Goal: Task Accomplishment & Management: Use online tool/utility

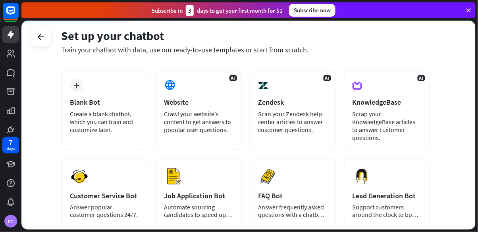
scroll to position [35, 0]
click at [129, 128] on div "Create a blank chatbot, which you can train and customize later." at bounding box center [104, 122] width 69 height 24
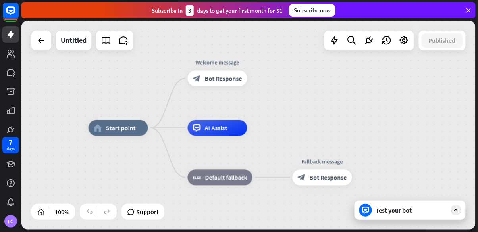
click at [215, 133] on div "AI Assist" at bounding box center [218, 128] width 60 height 16
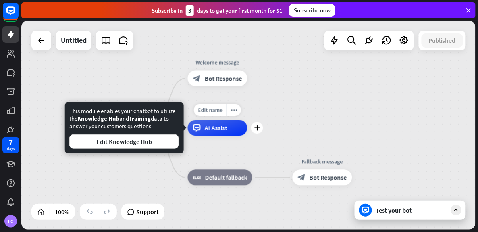
click at [149, 176] on div "home_2 Start point Welcome message block_bot_response Bot Response Edit name mo…" at bounding box center [316, 232] width 455 height 209
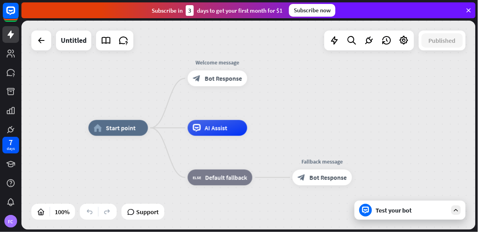
click at [130, 132] on span "Start point" at bounding box center [121, 128] width 30 height 8
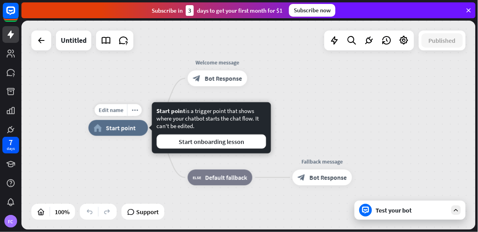
click at [173, 152] on div "Start point is a trigger point that shows where your chatbot starts the chat fl…" at bounding box center [211, 128] width 119 height 51
click at [0, 0] on icon at bounding box center [0, 0] width 0 height 0
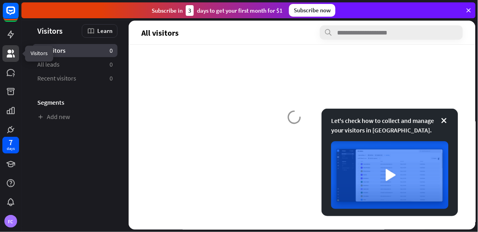
click at [12, 85] on link at bounding box center [10, 91] width 17 height 17
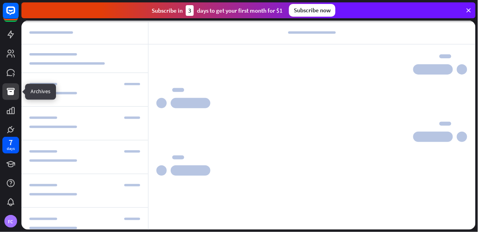
click at [17, 69] on link at bounding box center [10, 72] width 17 height 17
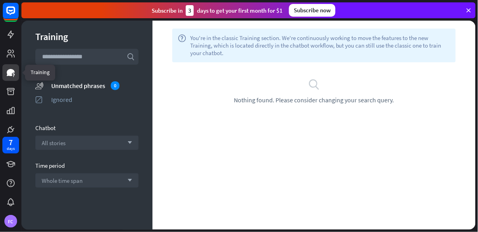
click at [10, 69] on icon at bounding box center [11, 72] width 8 height 7
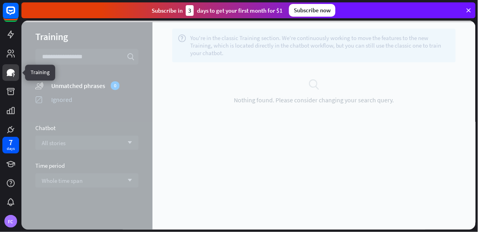
click at [15, 47] on link at bounding box center [10, 53] width 17 height 17
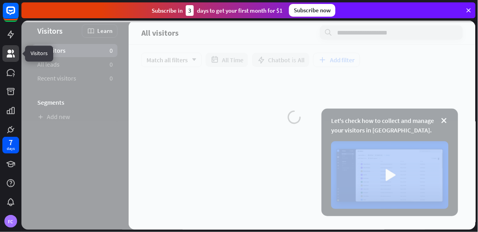
click at [0, 0] on icon at bounding box center [0, 0] width 0 height 0
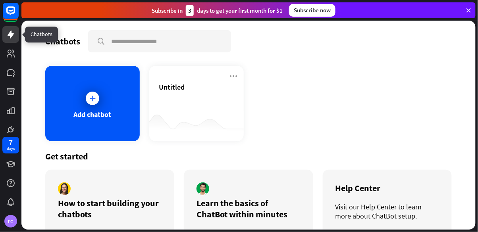
click at [10, 172] on link at bounding box center [10, 164] width 17 height 17
